Goal: Transaction & Acquisition: Book appointment/travel/reservation

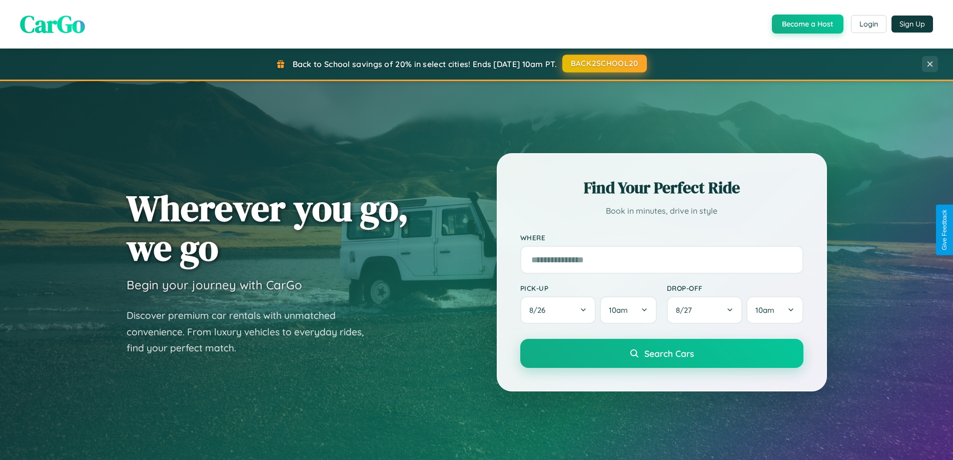
click at [604, 64] on button "BACK2SCHOOL20" at bounding box center [604, 64] width 85 height 18
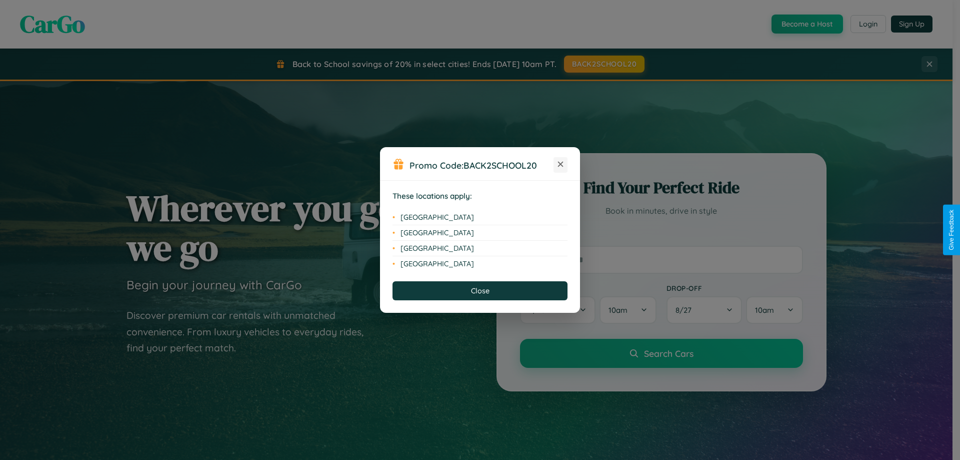
click at [561, 165] on icon at bounding box center [561, 165] width 6 height 6
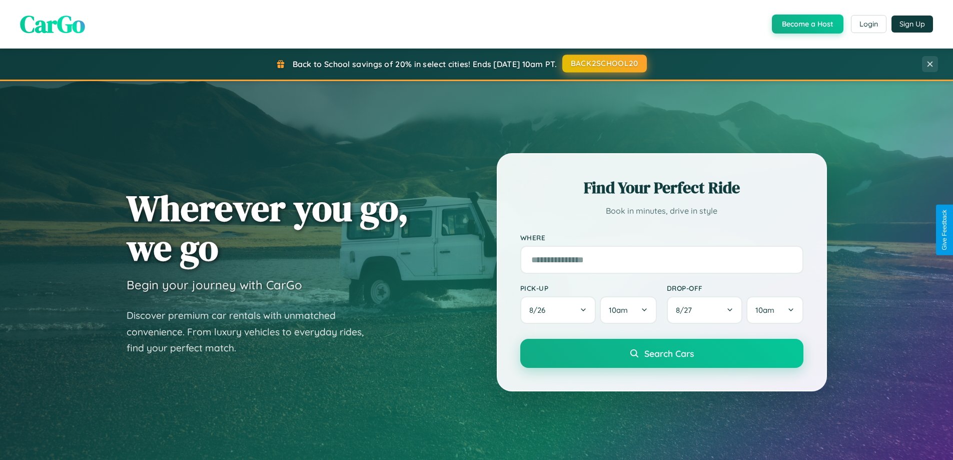
click at [604, 64] on button "BACK2SCHOOL20" at bounding box center [604, 64] width 85 height 18
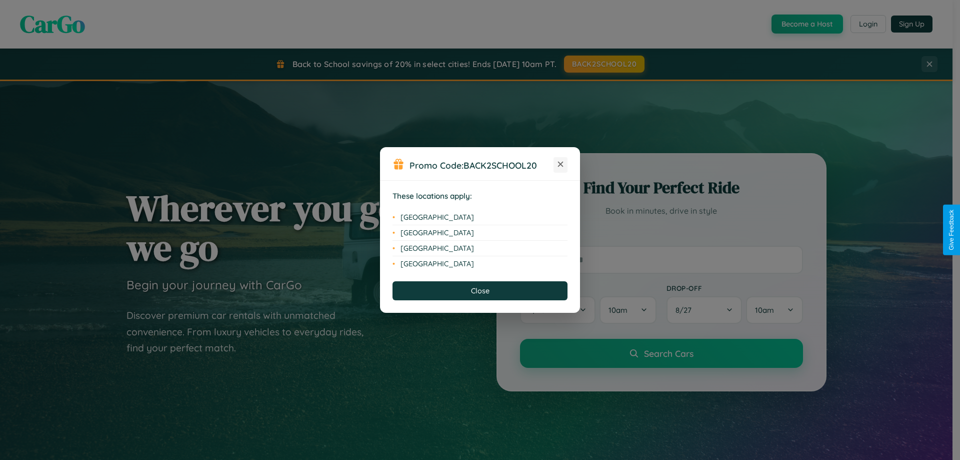
click at [561, 165] on icon at bounding box center [561, 165] width 6 height 6
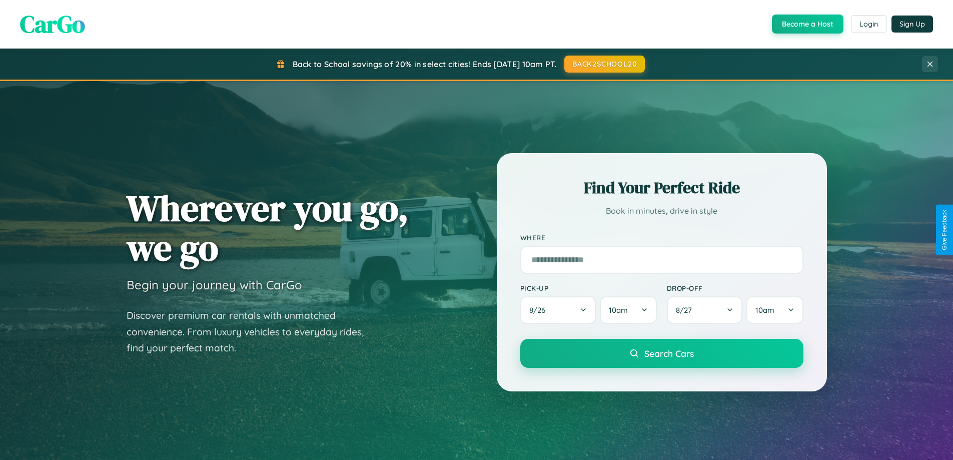
scroll to position [1607, 0]
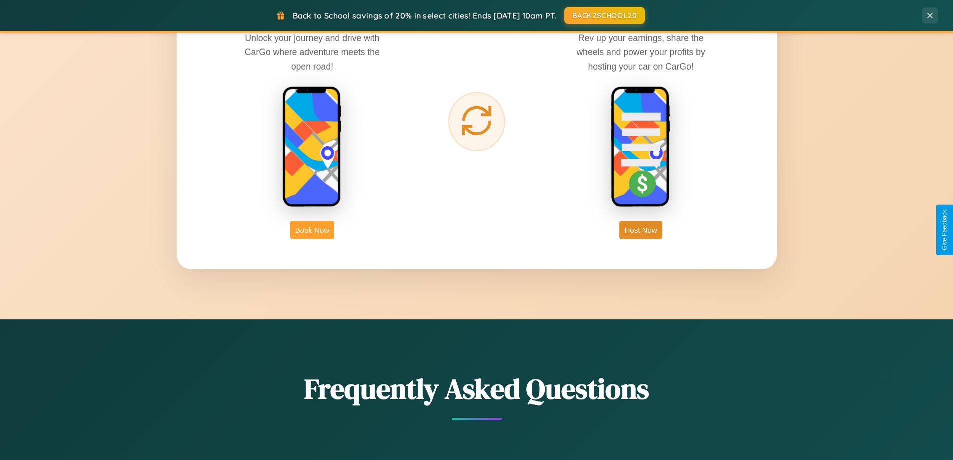
click at [312, 230] on button "Book Now" at bounding box center [312, 230] width 44 height 19
